Goal: Task Accomplishment & Management: Complete application form

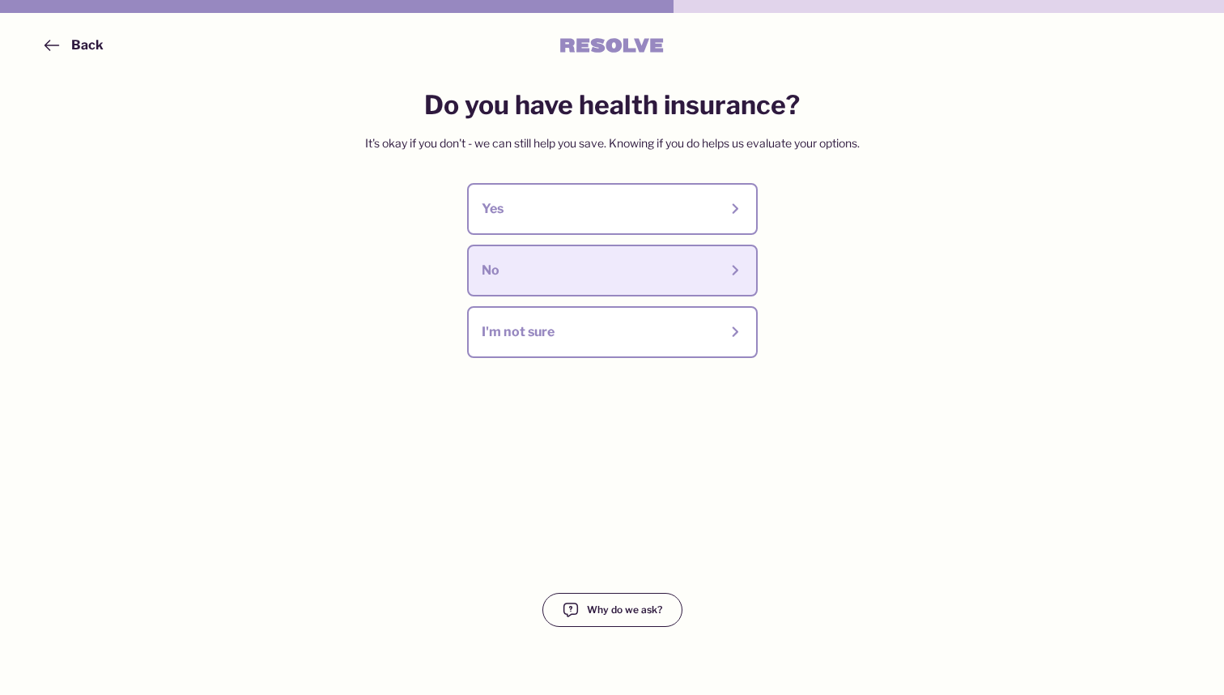
click at [632, 266] on div "No" at bounding box center [600, 271] width 237 height 18
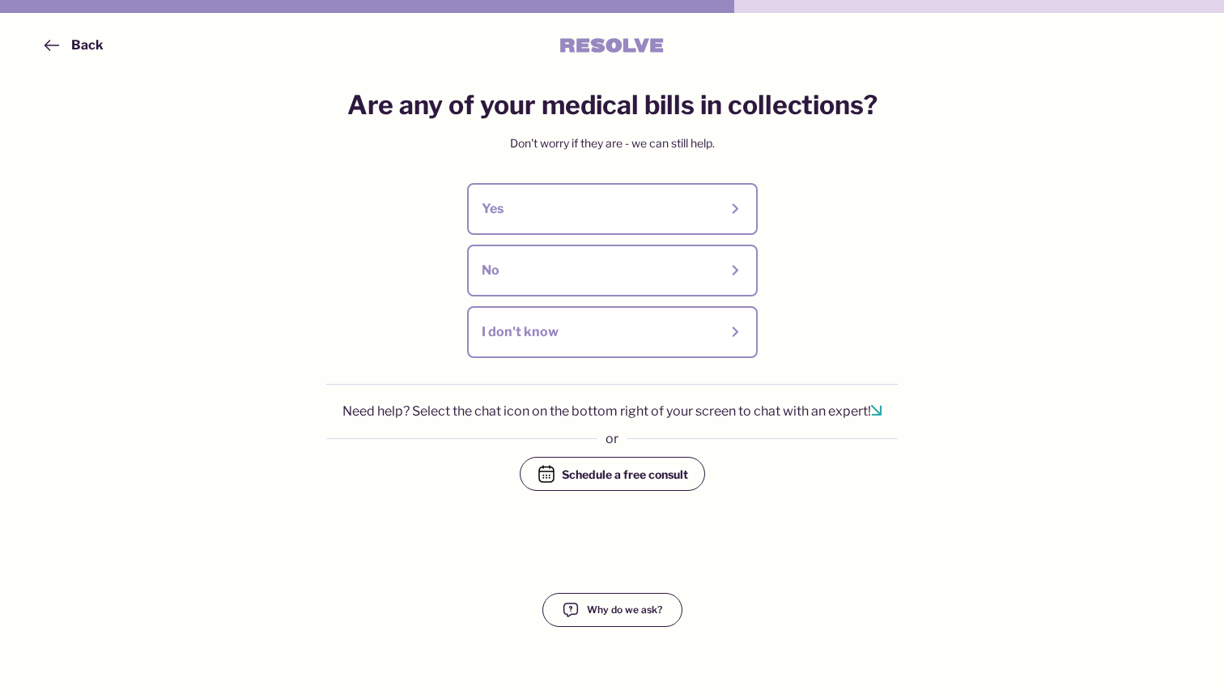
click at [591, 470] on div "Schedule a free consult" at bounding box center [625, 474] width 126 height 16
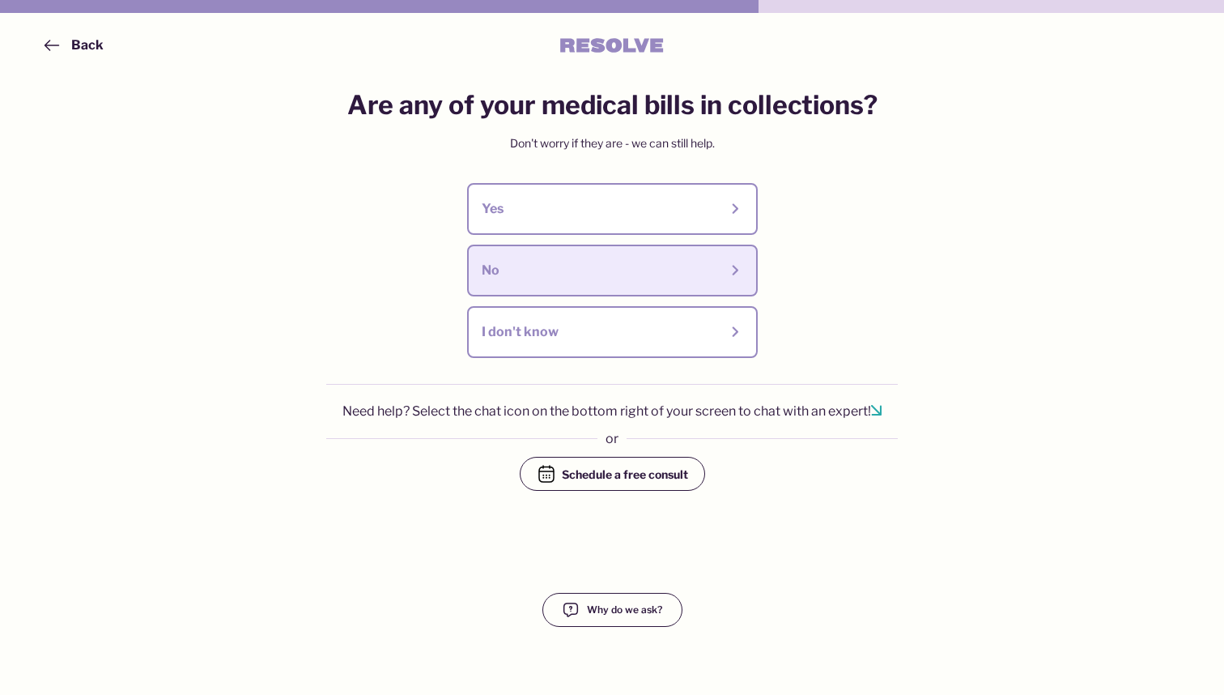
click at [550, 269] on div "No" at bounding box center [600, 271] width 237 height 18
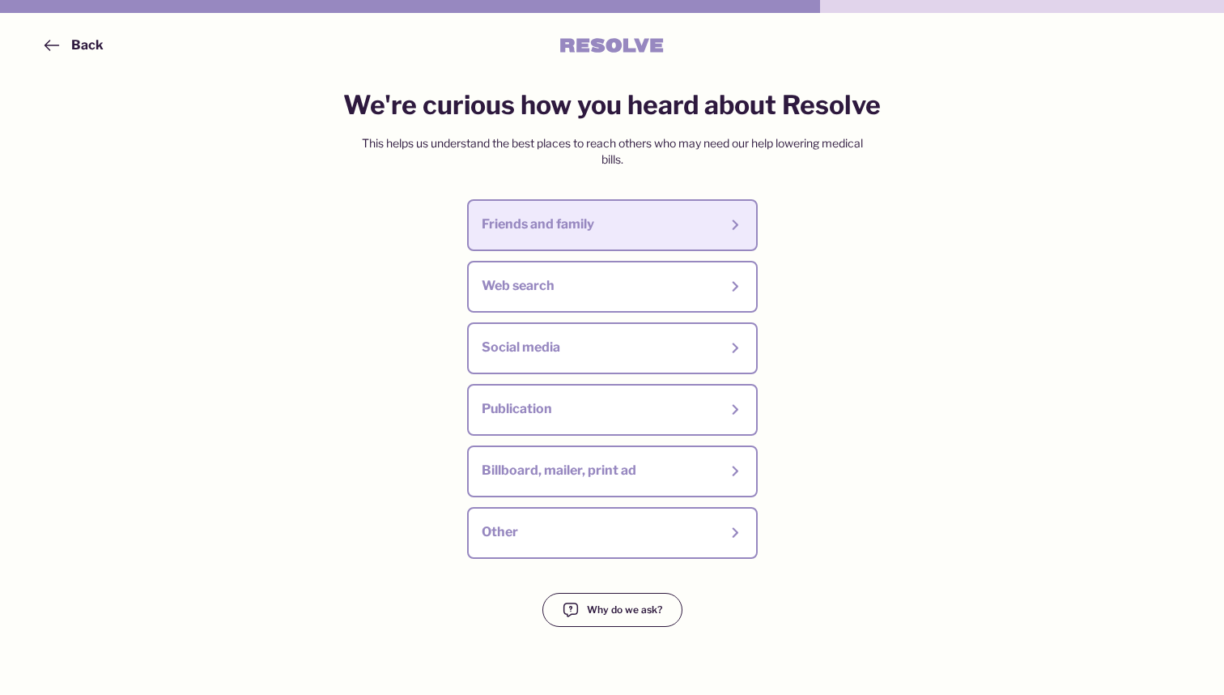
click at [650, 226] on div "Friends and family" at bounding box center [600, 224] width 237 height 18
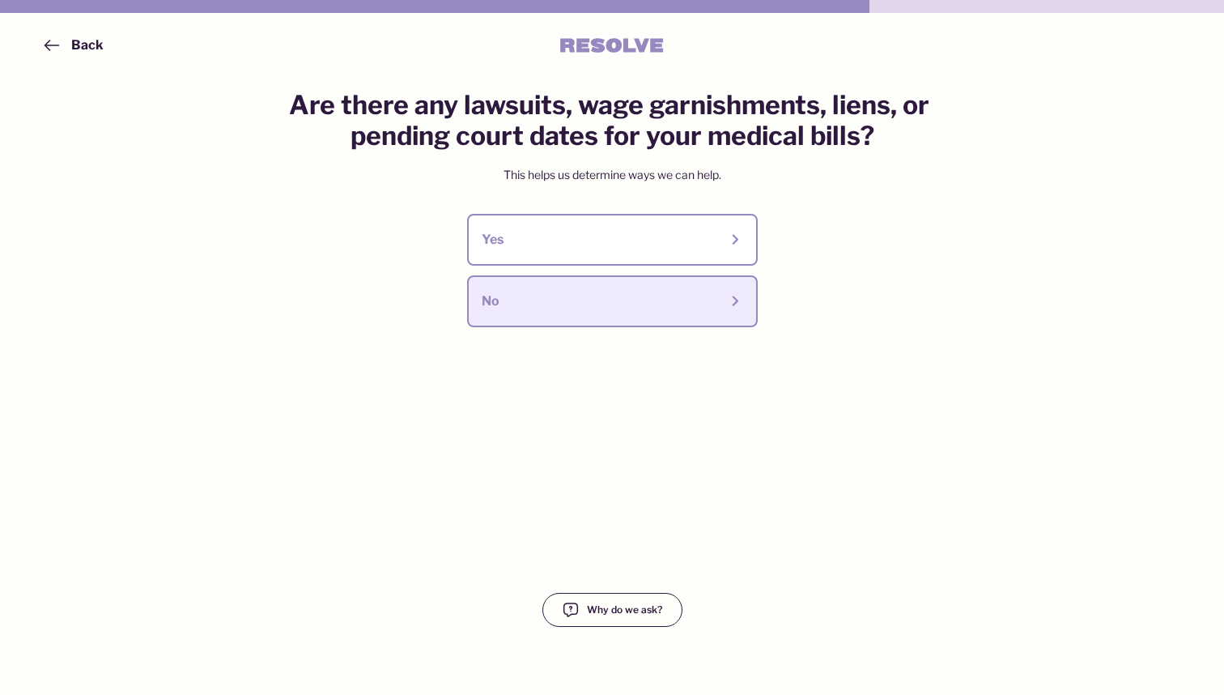
click at [718, 294] on div "No" at bounding box center [600, 301] width 237 height 18
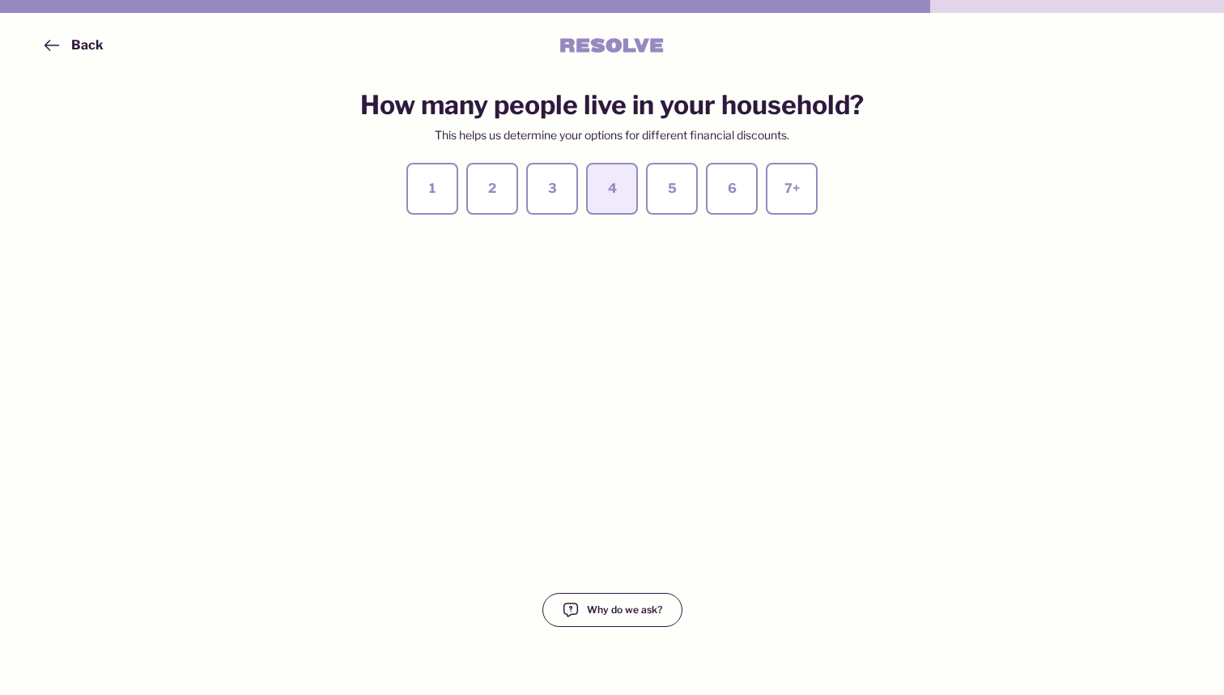
click at [627, 184] on button "4" at bounding box center [612, 189] width 52 height 52
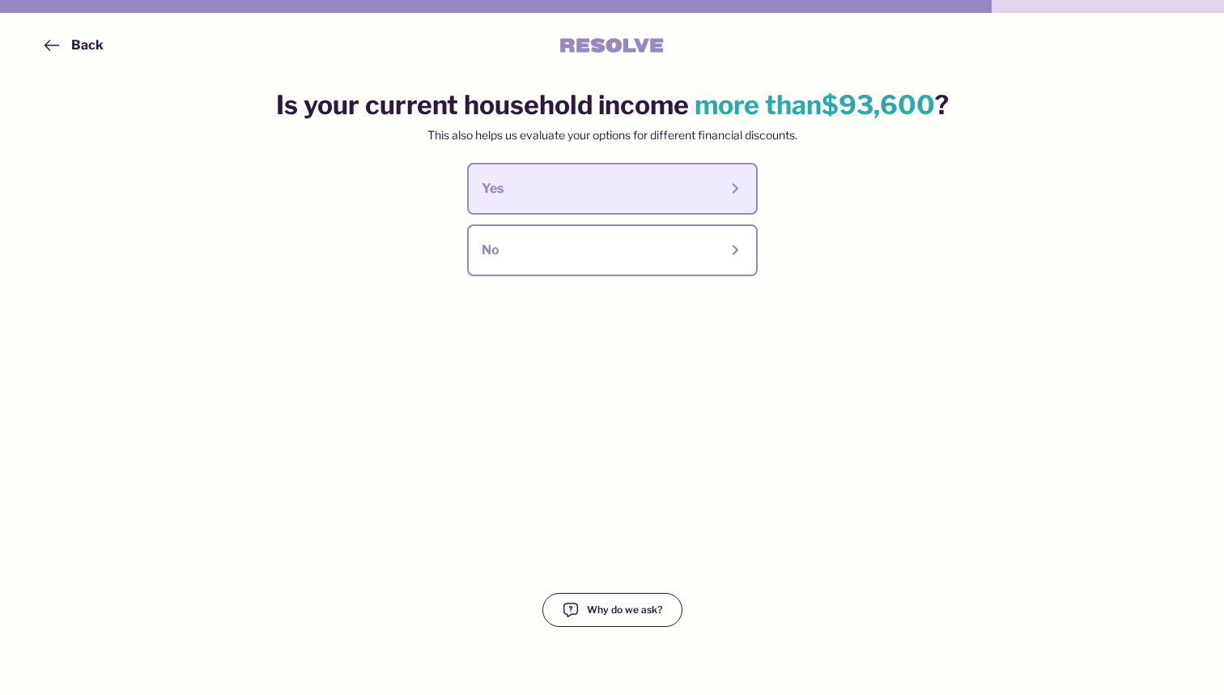
click at [657, 171] on button "Yes" at bounding box center [612, 189] width 291 height 52
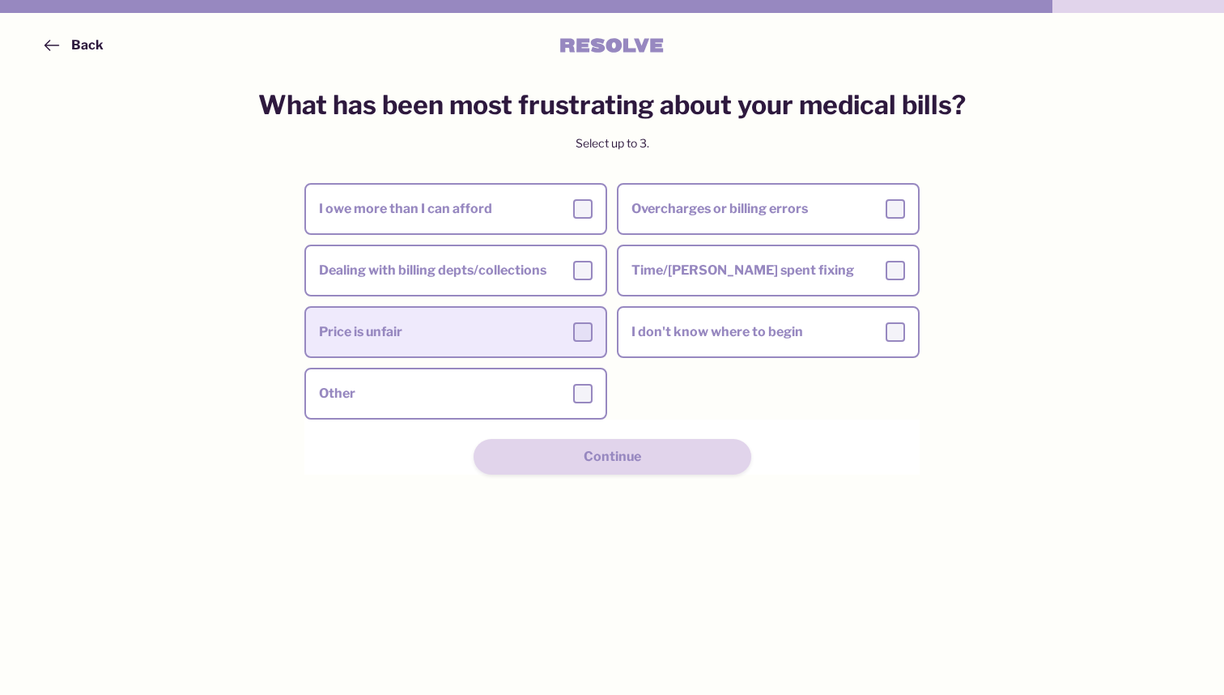
click at [530, 328] on div "Price is unfair" at bounding box center [456, 331] width 274 height 19
click at [0, 0] on input "Price is unfair" at bounding box center [0, 0] width 0 height 0
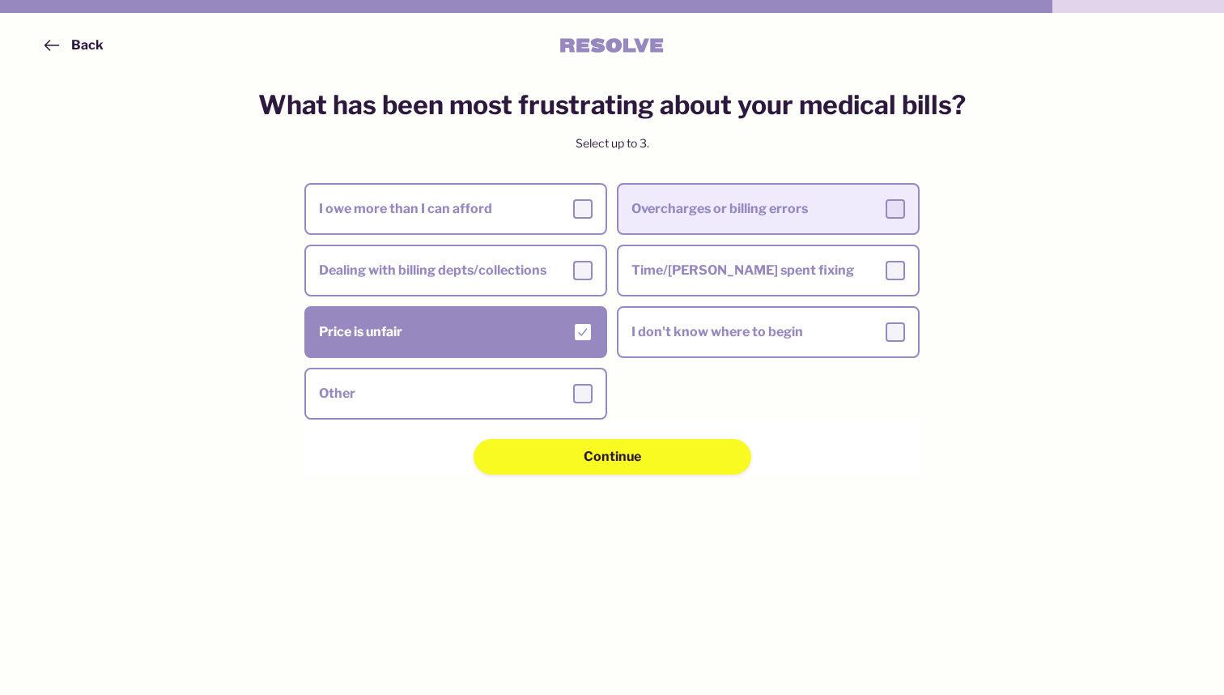
click at [758, 227] on label "Overcharges or billing errors" at bounding box center [769, 208] width 300 height 45
click at [0, 0] on input "Overcharges or billing errors" at bounding box center [0, 0] width 0 height 0
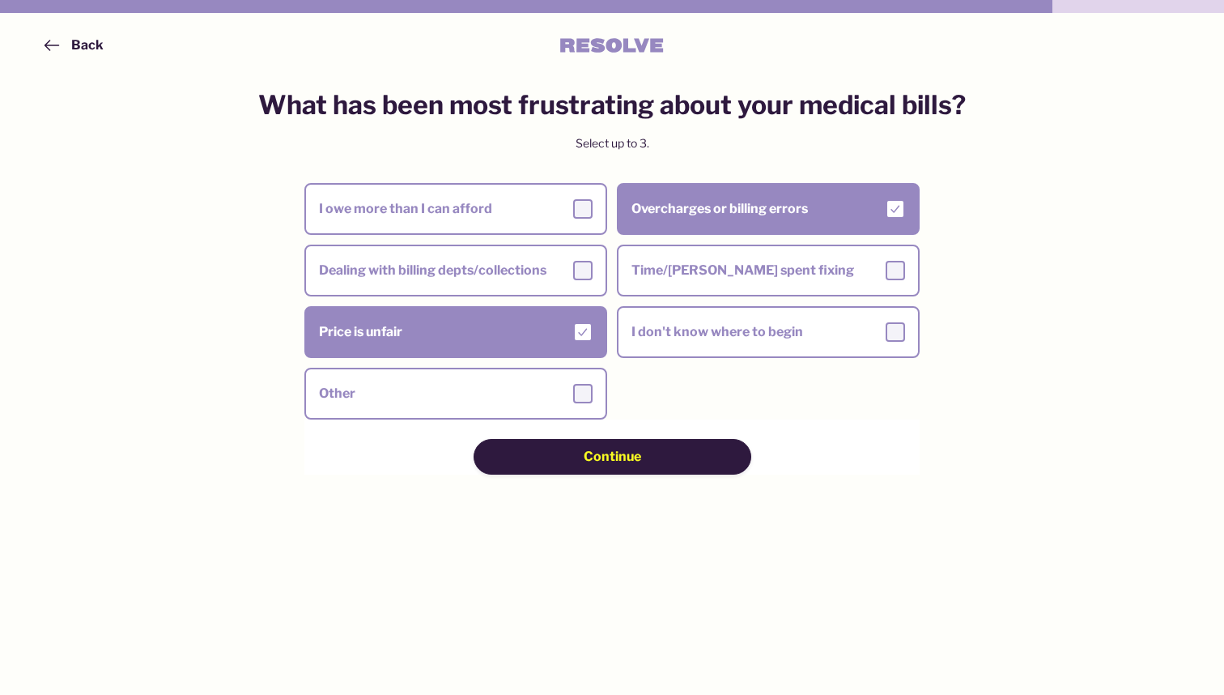
click at [682, 460] on div "Continue" at bounding box center [612, 457] width 163 height 18
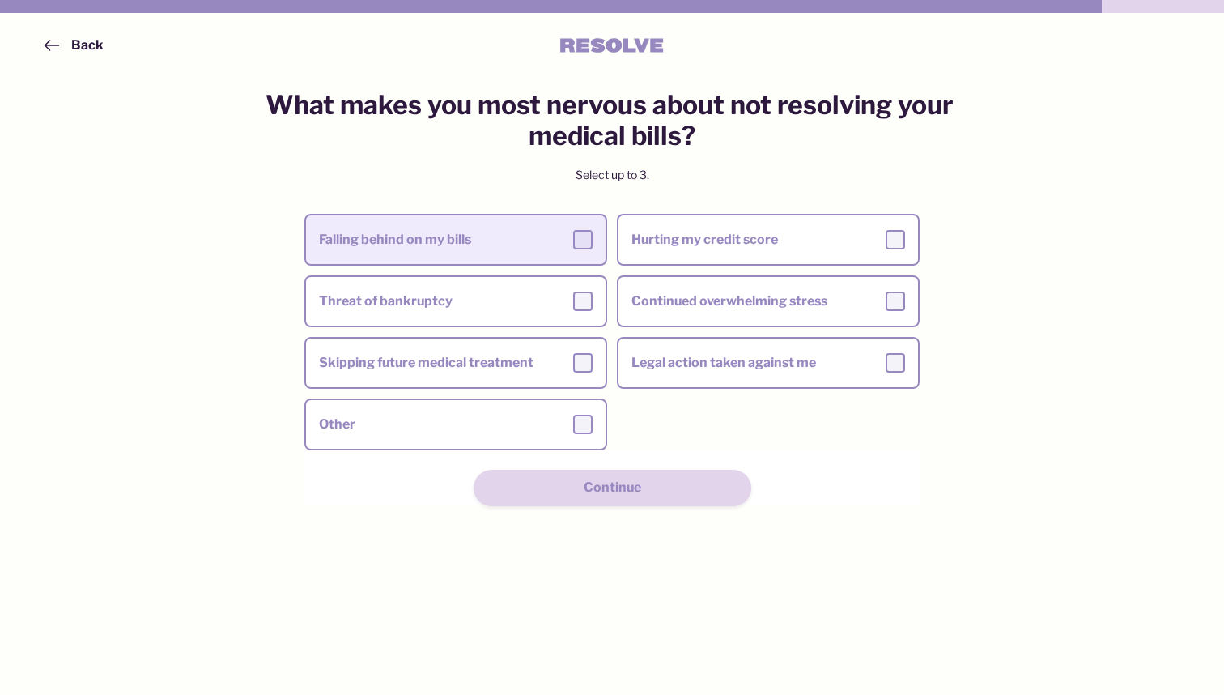
click at [513, 252] on label "Falling behind on my bills" at bounding box center [456, 239] width 300 height 45
click at [0, 0] on input "Falling behind on my bills" at bounding box center [0, 0] width 0 height 0
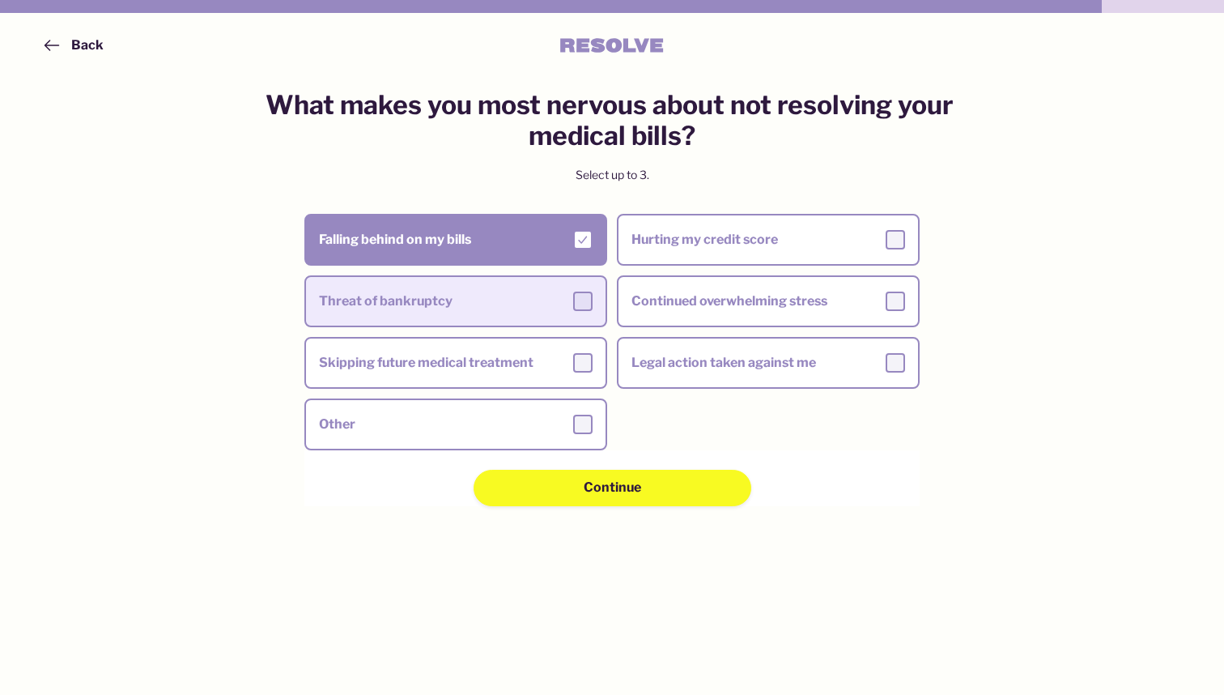
click at [510, 296] on div "Threat of bankruptcy" at bounding box center [456, 300] width 274 height 19
click at [0, 0] on input "Threat of bankruptcy" at bounding box center [0, 0] width 0 height 0
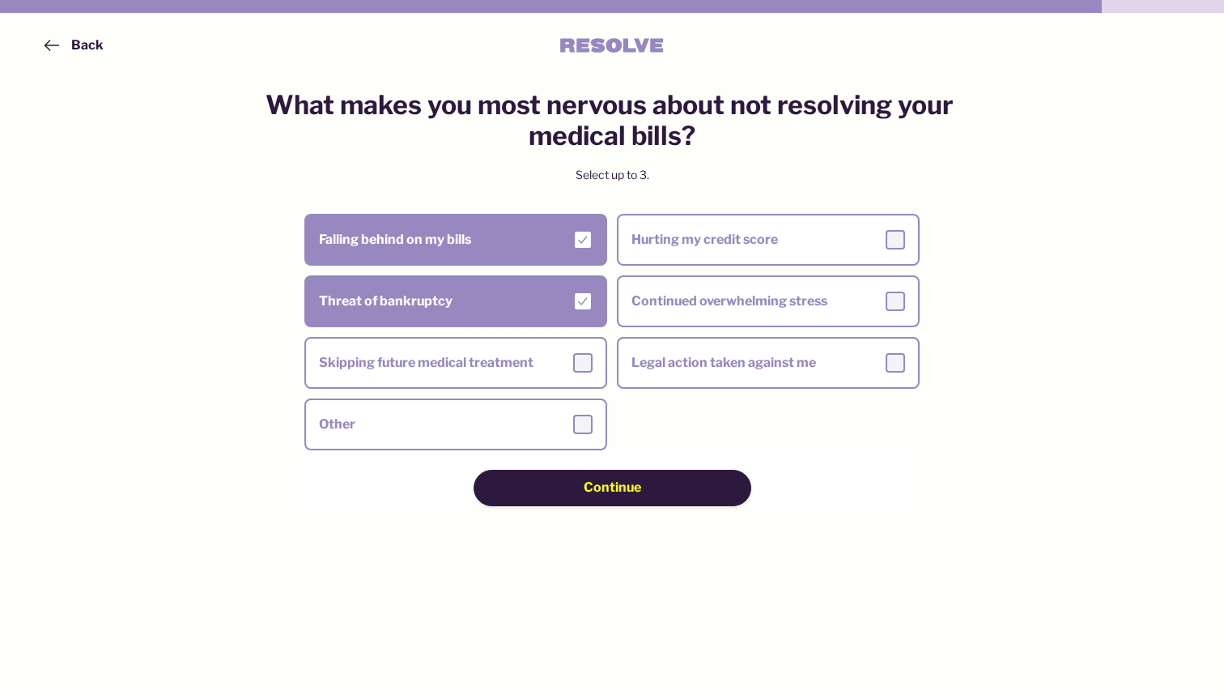
click at [573, 474] on button "Continue" at bounding box center [613, 488] width 278 height 36
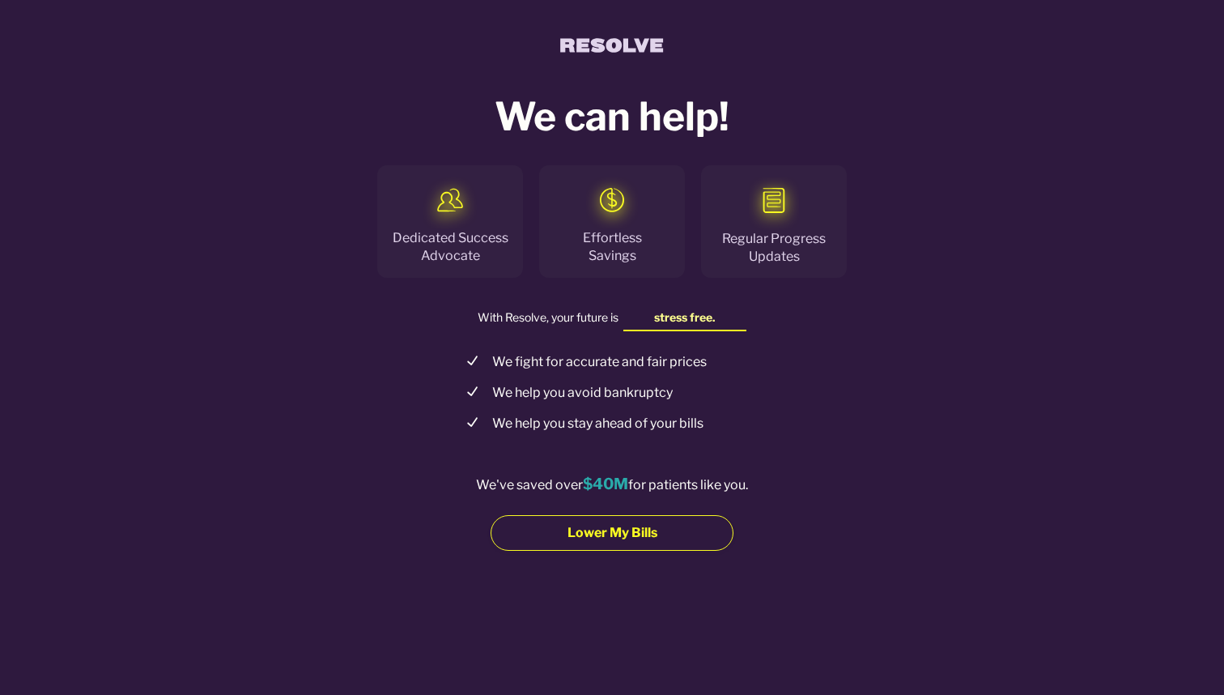
click at [625, 536] on span "Lower My Bills" at bounding box center [613, 533] width 90 height 18
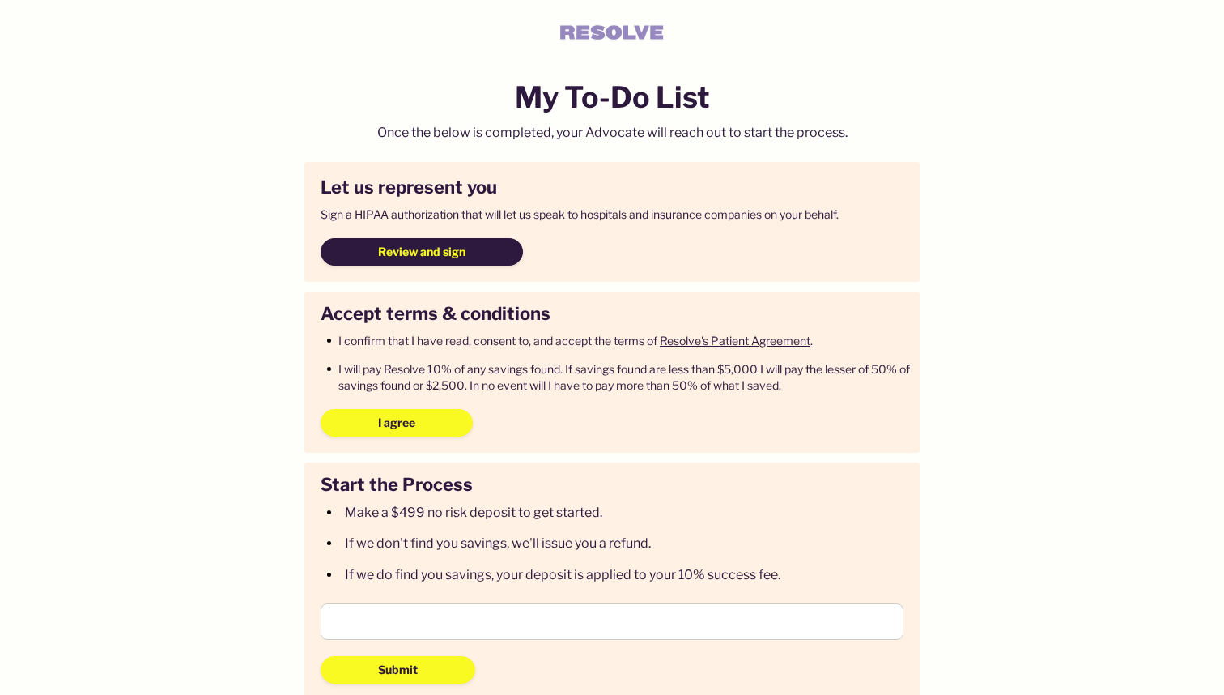
click at [409, 257] on button "Review and sign" at bounding box center [422, 252] width 202 height 28
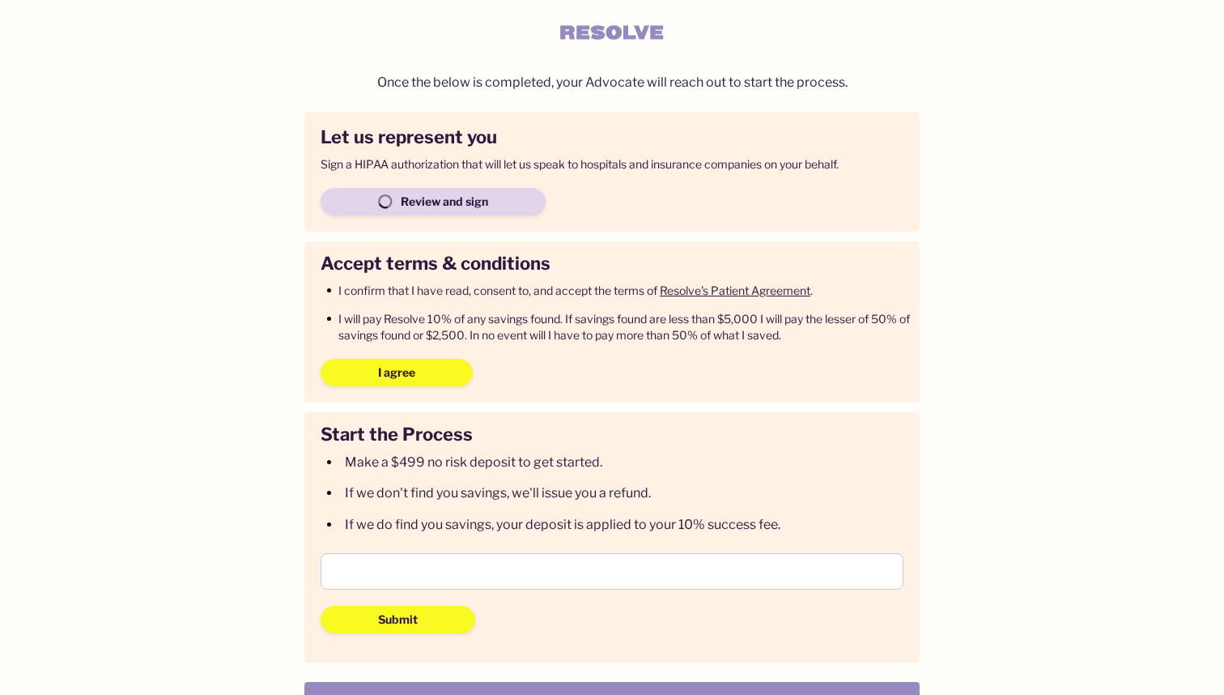
scroll to position [90, 0]
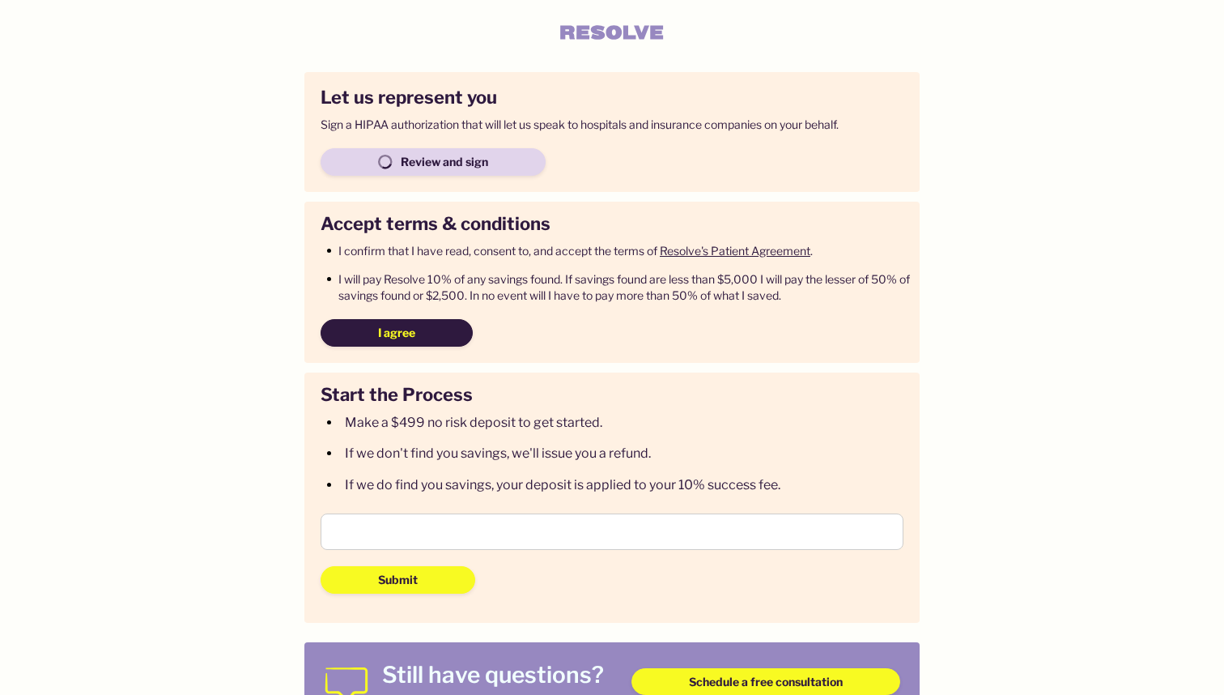
click at [423, 337] on button "I agree" at bounding box center [397, 333] width 152 height 28
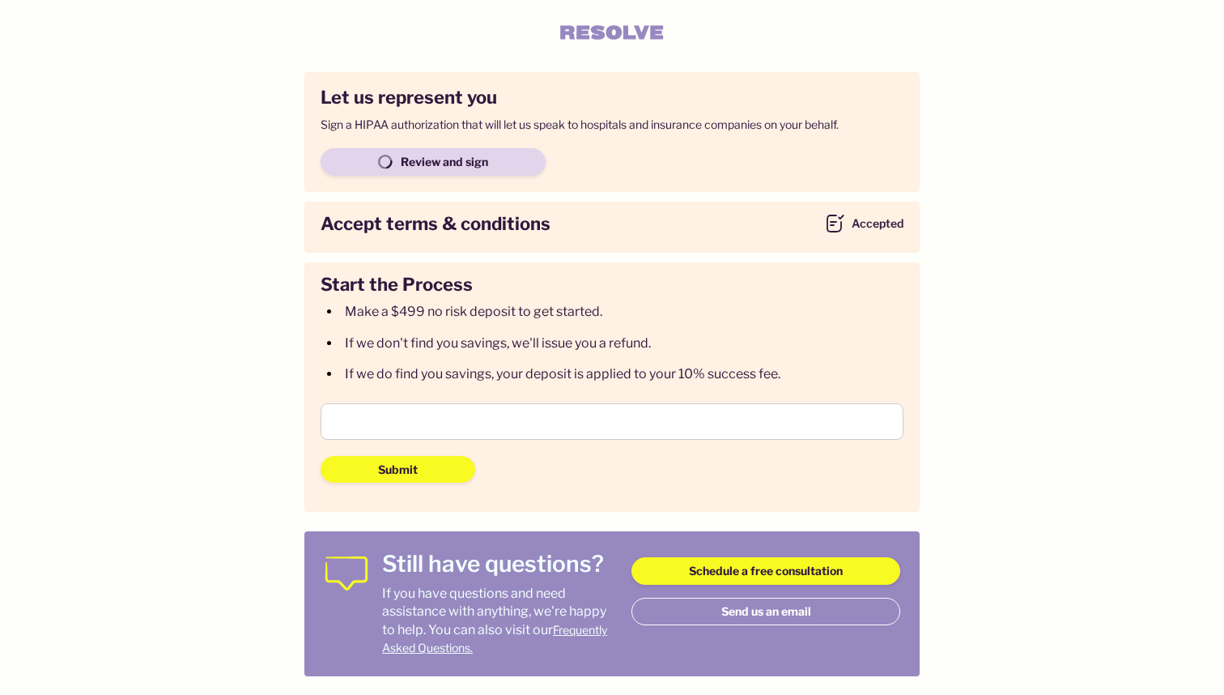
click at [552, 404] on div at bounding box center [612, 421] width 583 height 36
click at [555, 435] on form "Submit" at bounding box center [612, 443] width 583 height 80
click at [576, 519] on div "Let us represent you Sign a HIPAA authorization that will let us speak to hospi…" at bounding box center [611, 365] width 615 height 624
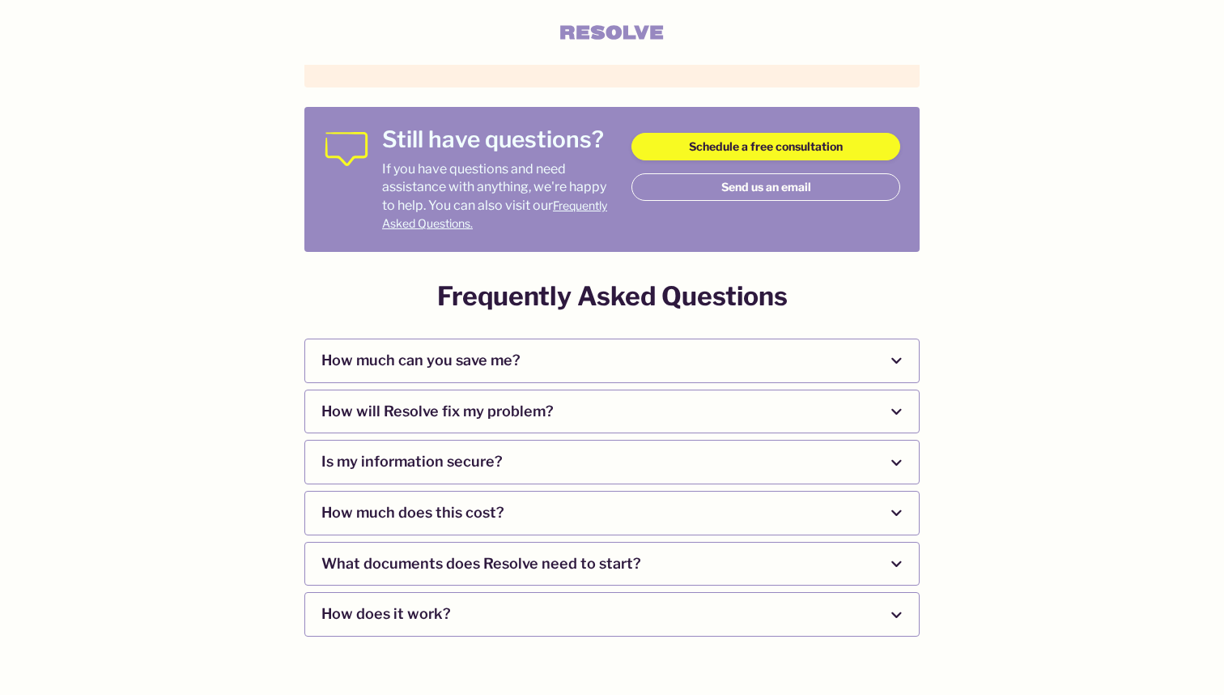
scroll to position [513, 0]
click at [618, 349] on span "How much can you save me?" at bounding box center [595, 361] width 549 height 43
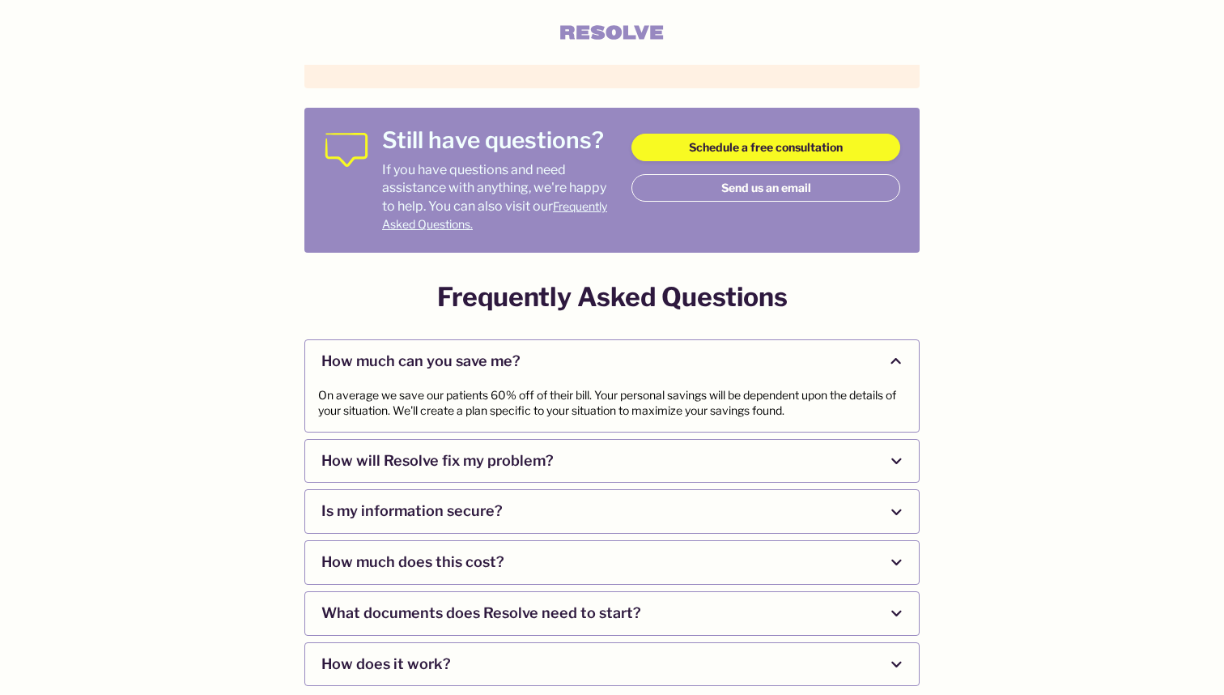
click at [618, 349] on span "How much can you save me?" at bounding box center [595, 361] width 549 height 43
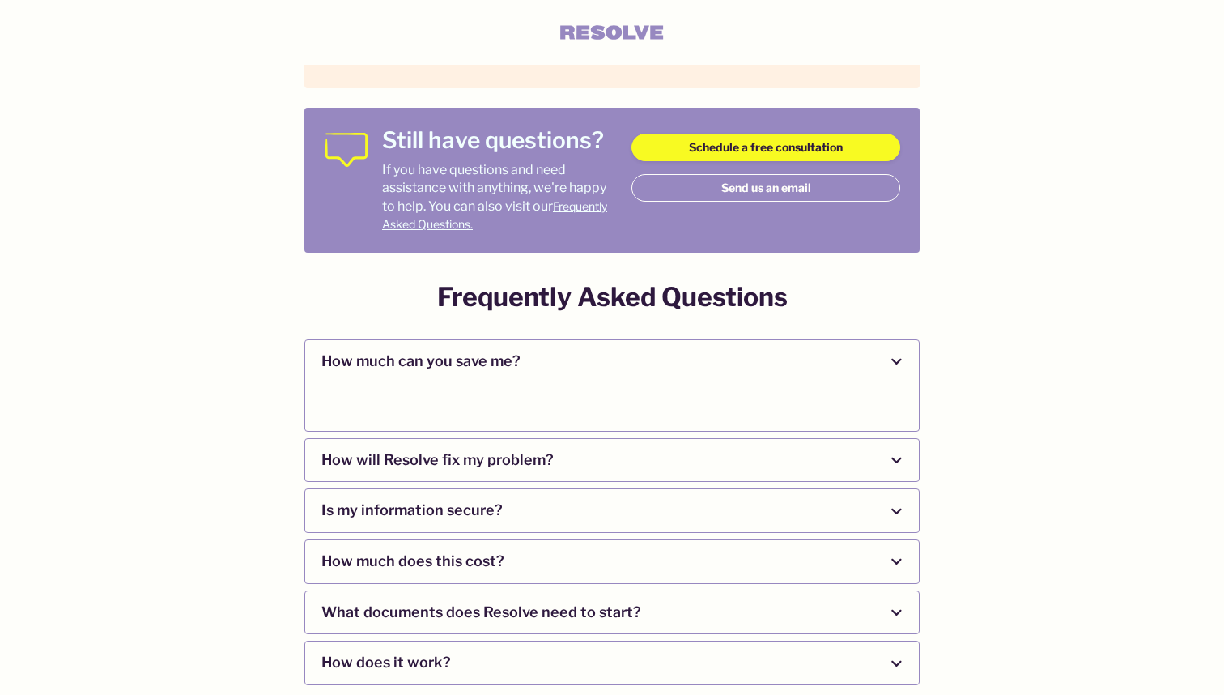
click at [618, 349] on span "How much can you save me?" at bounding box center [595, 361] width 549 height 43
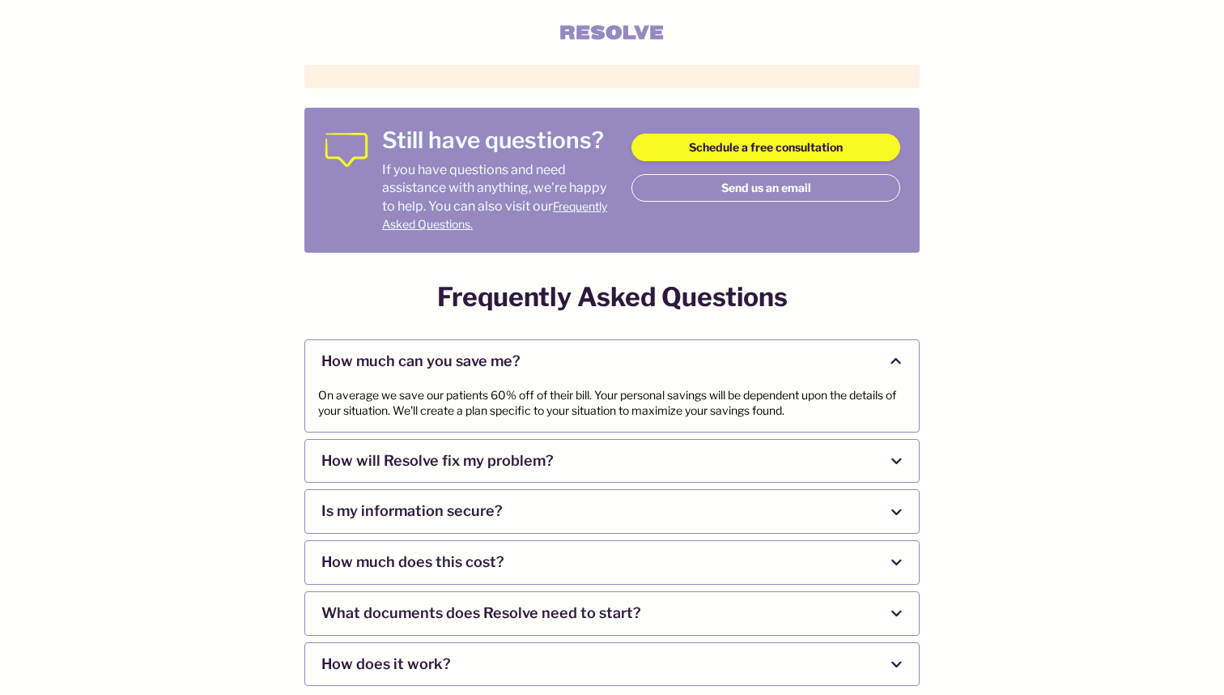
click at [615, 383] on div "On average we save our patients 60% off of their bill. Your personal savings wi…" at bounding box center [612, 407] width 614 height 49
click at [610, 358] on span "How much can you save me?" at bounding box center [595, 361] width 549 height 43
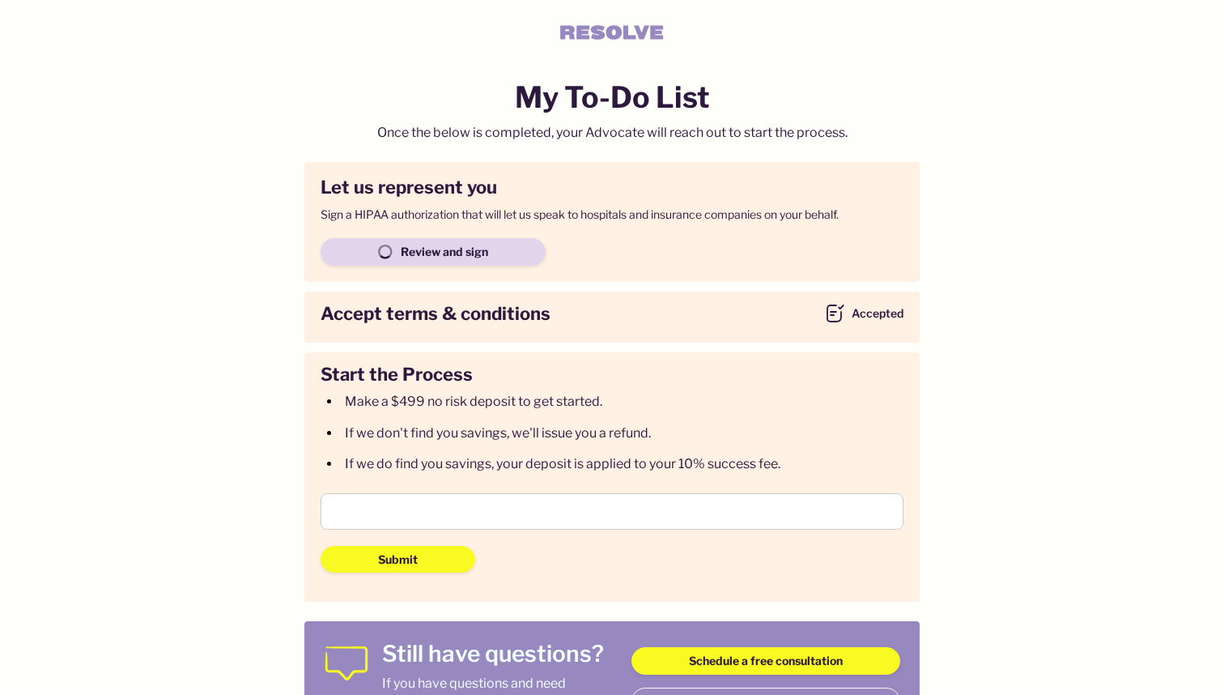
scroll to position [0, 0]
